Goal: Find specific page/section: Find specific page/section

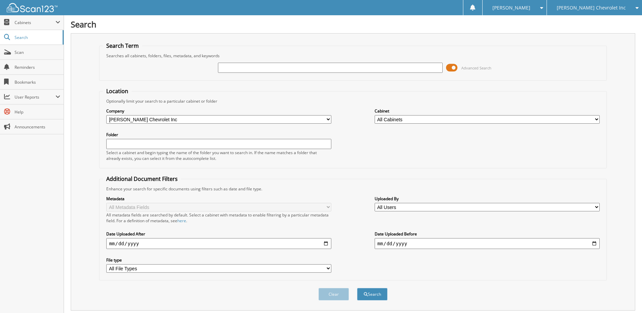
click at [222, 67] on input "text" at bounding box center [330, 68] width 225 height 10
type input "j7564291"
click at [357, 288] on button "Search" at bounding box center [372, 294] width 30 height 13
click at [451, 70] on span at bounding box center [452, 68] width 12 height 10
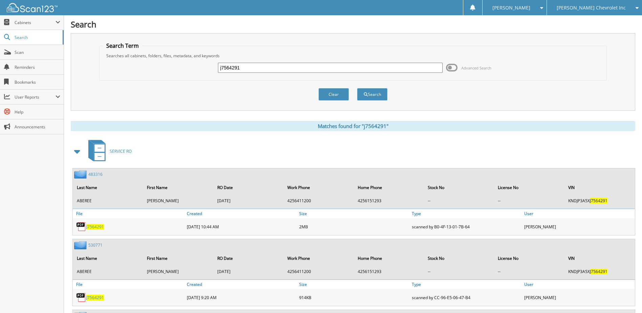
click at [78, 150] on span at bounding box center [77, 151] width 9 height 12
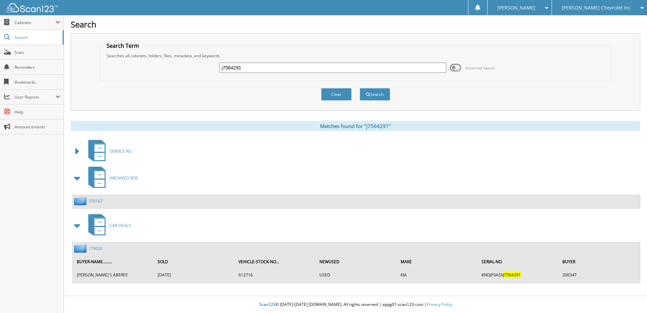
click at [95, 248] on link "179030" at bounding box center [95, 248] width 14 height 6
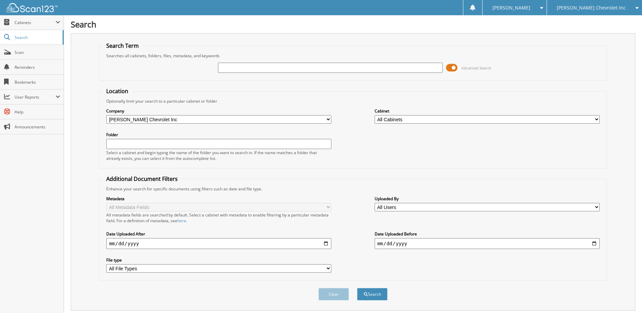
click at [240, 70] on input "text" at bounding box center [330, 68] width 225 height 10
type input "232607"
click at [357, 288] on button "Search" at bounding box center [372, 294] width 30 height 13
click at [451, 69] on span at bounding box center [452, 68] width 12 height 10
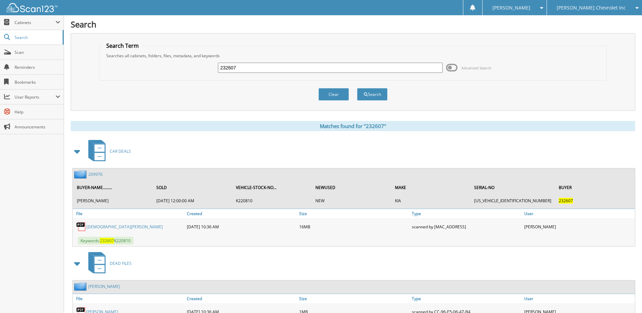
click at [240, 66] on input "232607" at bounding box center [330, 68] width 225 height 10
type input "F7253575"
click at [357, 88] on button "Search" at bounding box center [372, 94] width 30 height 13
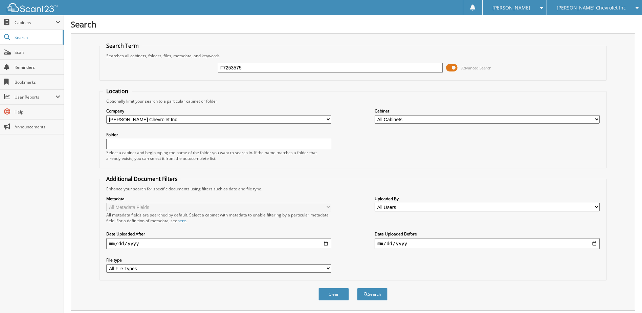
click at [453, 69] on span at bounding box center [452, 68] width 12 height 10
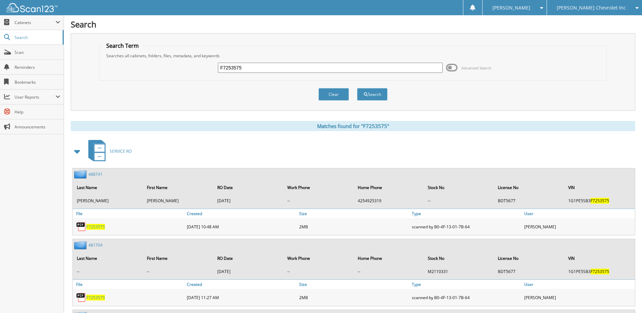
click at [77, 151] on span at bounding box center [77, 151] width 9 height 12
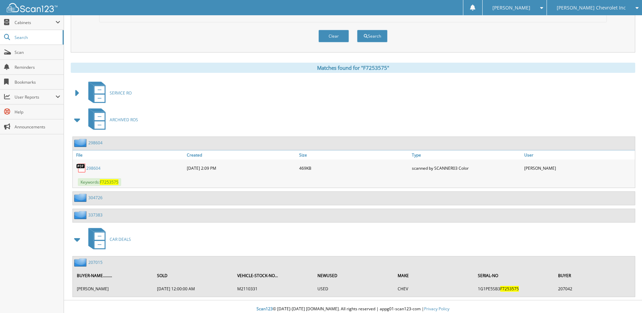
scroll to position [63, 0]
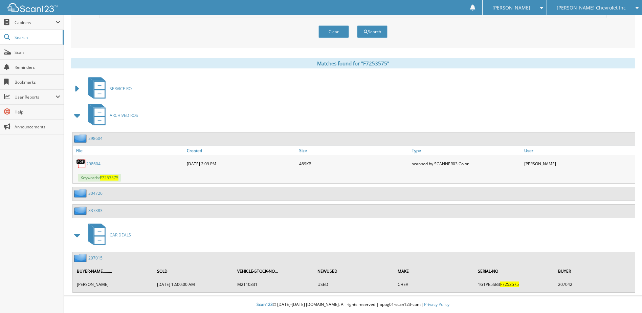
click at [95, 136] on link "298604" at bounding box center [95, 138] width 14 height 6
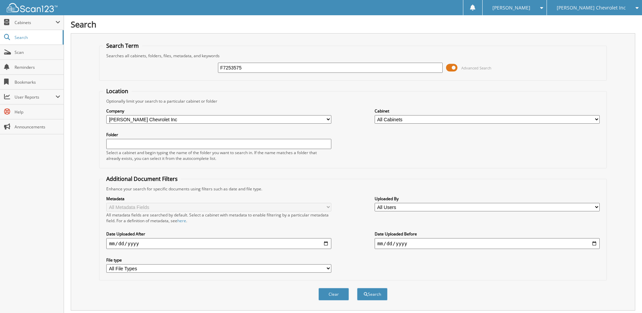
click at [452, 67] on span at bounding box center [452, 68] width 12 height 10
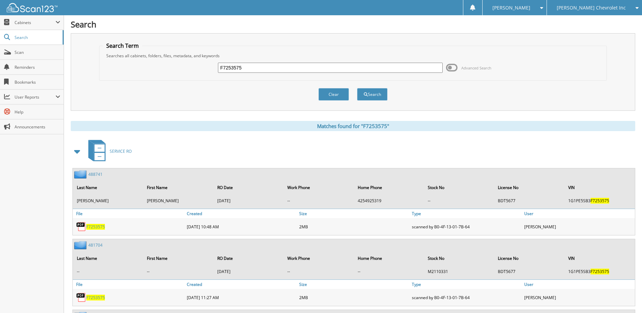
click at [77, 151] on span at bounding box center [77, 151] width 9 height 12
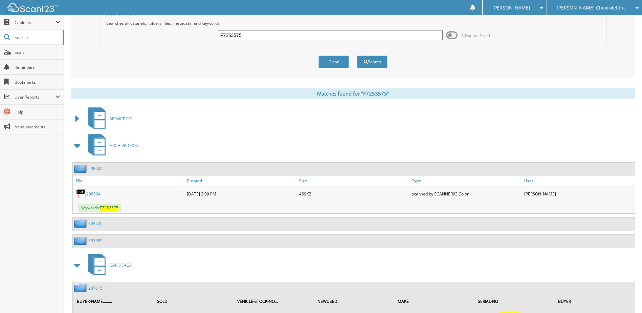
scroll to position [34, 0]
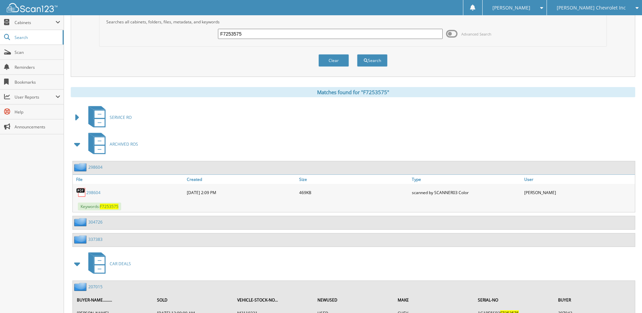
click at [77, 145] on span at bounding box center [77, 144] width 9 height 12
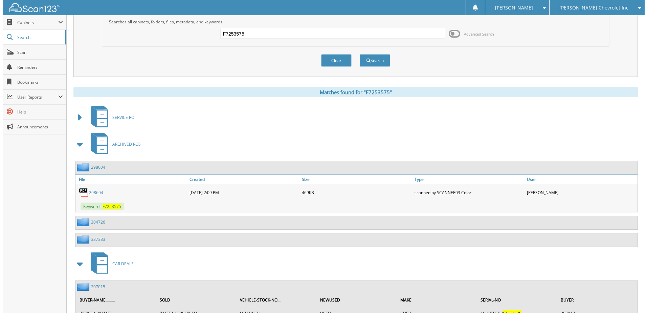
scroll to position [0, 0]
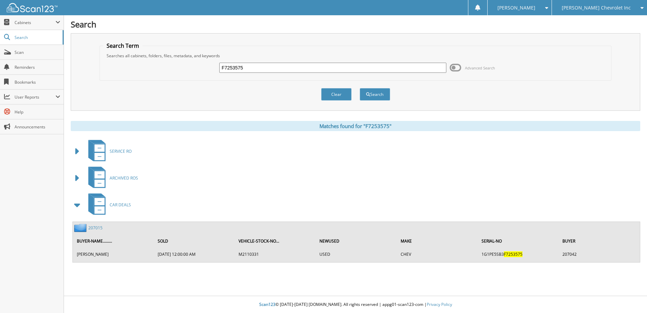
click at [97, 228] on link "207015" at bounding box center [95, 228] width 14 height 6
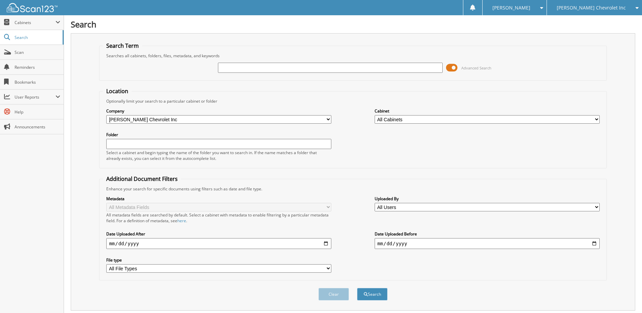
click at [240, 69] on input "text" at bounding box center [330, 68] width 225 height 10
type input "N5116275"
click at [357, 288] on button "Search" at bounding box center [372, 294] width 30 height 13
click at [453, 69] on span at bounding box center [452, 68] width 12 height 10
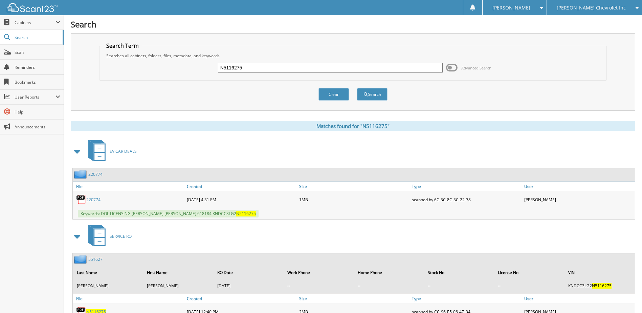
scroll to position [34, 0]
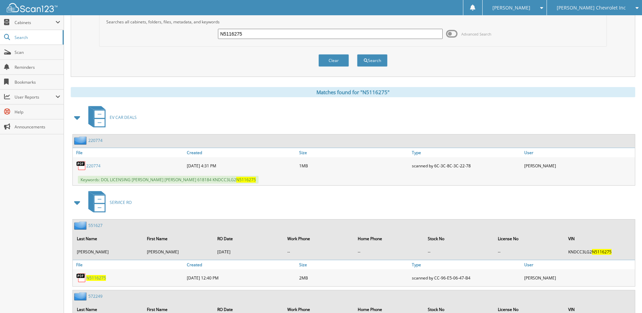
click at [77, 201] on span at bounding box center [77, 202] width 9 height 12
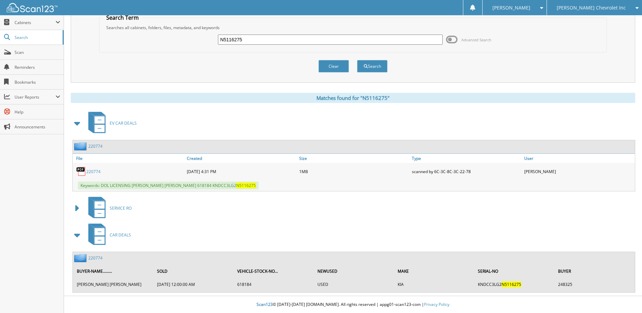
click at [96, 145] on link "220774" at bounding box center [95, 146] width 14 height 6
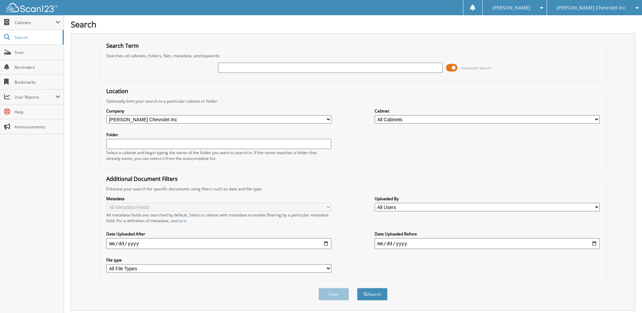
click at [226, 69] on input "text" at bounding box center [330, 68] width 225 height 10
type input "M251012"
click at [357, 288] on button "Search" at bounding box center [372, 294] width 30 height 13
click at [453, 67] on span at bounding box center [452, 68] width 12 height 10
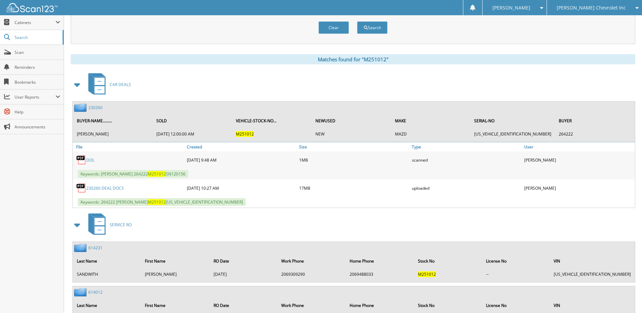
scroll to position [68, 0]
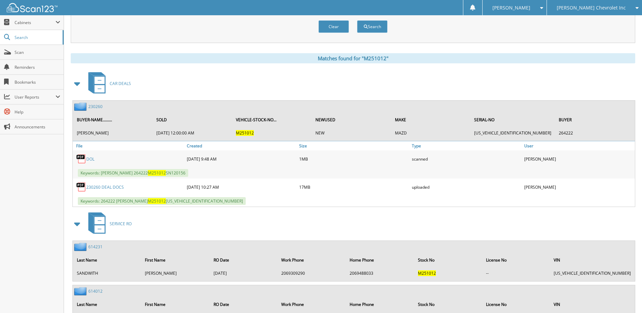
click at [93, 106] on link "230260" at bounding box center [95, 107] width 14 height 6
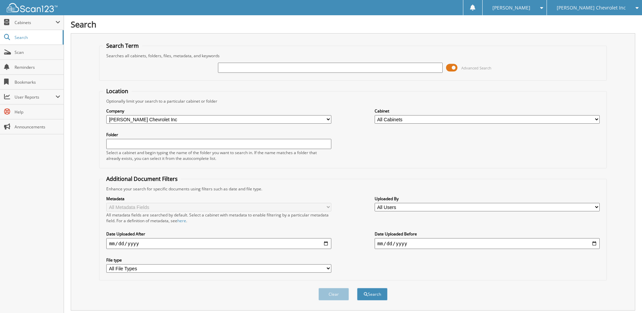
click at [228, 67] on input "text" at bounding box center [330, 68] width 225 height 10
type input "M250540"
click at [357, 288] on button "Search" at bounding box center [372, 294] width 30 height 13
click at [452, 68] on span at bounding box center [452, 68] width 12 height 10
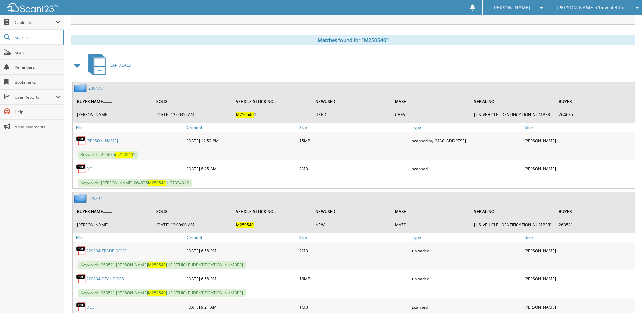
scroll to position [101, 0]
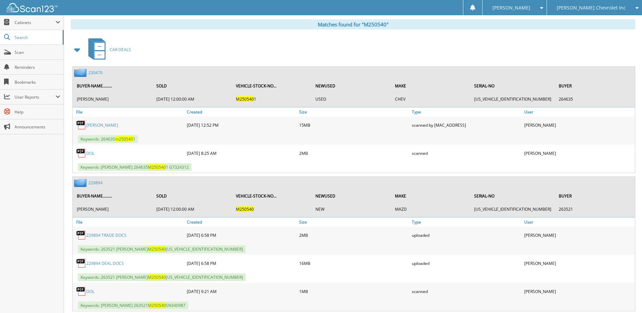
click at [97, 182] on link "229894" at bounding box center [95, 183] width 14 height 6
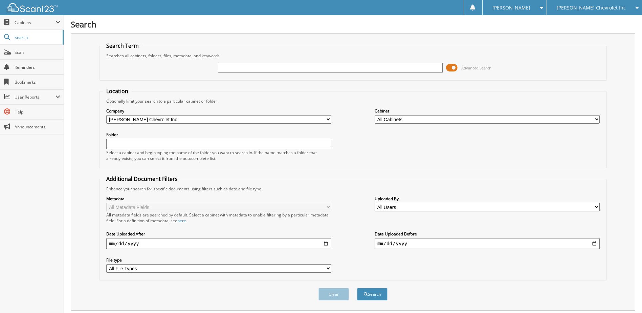
click at [284, 68] on input "text" at bounding box center [330, 68] width 225 height 10
type input "K250487"
click at [357, 288] on button "Search" at bounding box center [372, 294] width 30 height 13
click at [453, 71] on span at bounding box center [452, 68] width 12 height 10
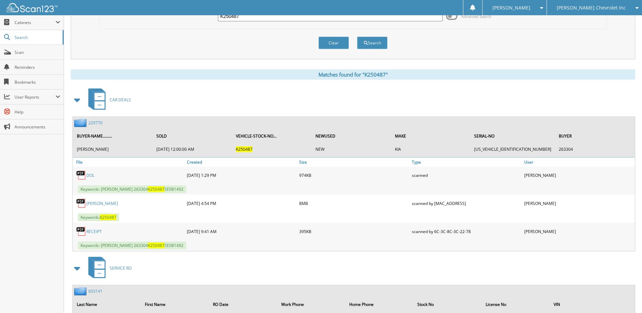
scroll to position [68, 0]
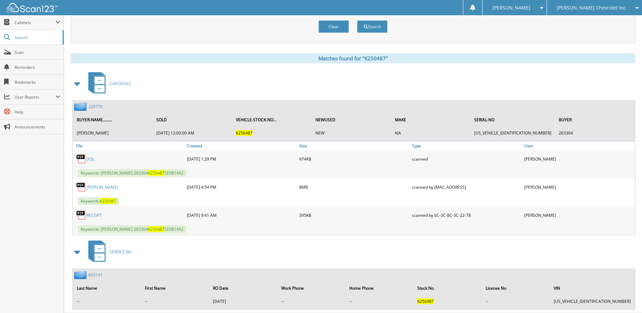
click at [95, 105] on link "229770" at bounding box center [95, 107] width 14 height 6
